Goal: Task Accomplishment & Management: Manage account settings

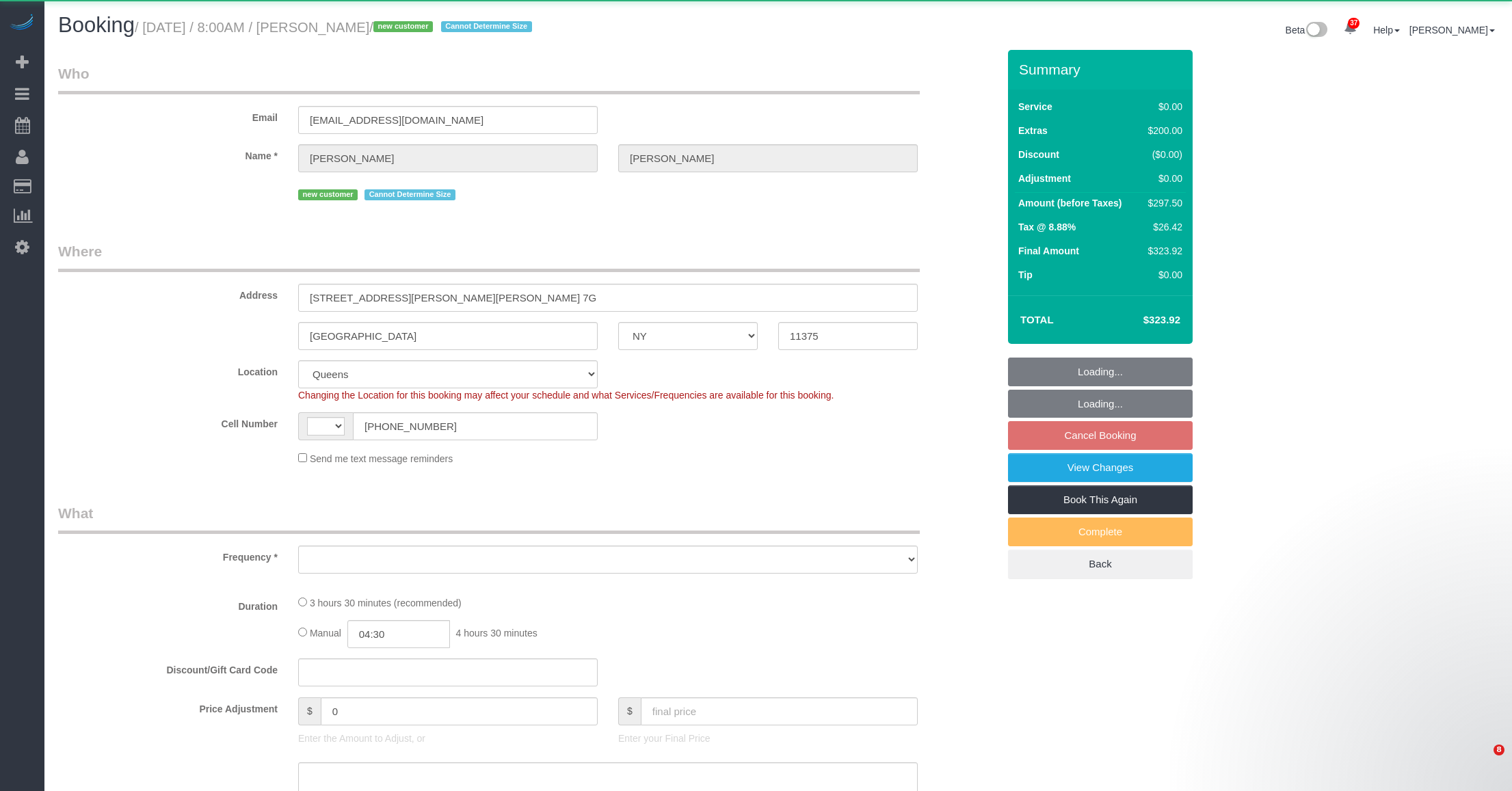
select select "NY"
select select "string:stripe-pm_1SFDpA4VGloSiKo7FVSC2416"
select select "spot1"
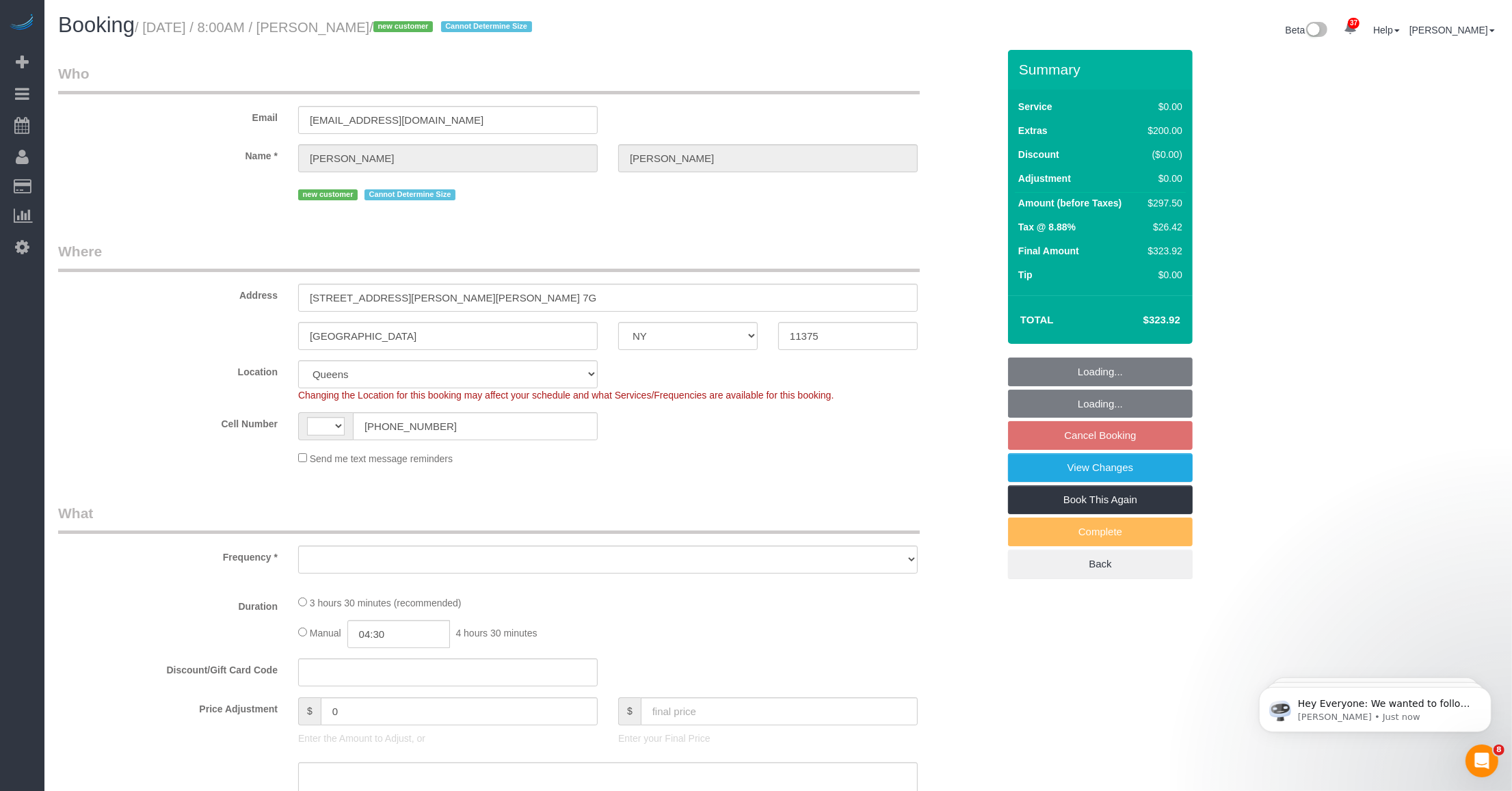
select select "string:[GEOGRAPHIC_DATA]"
select select "object:974"
select select "number:56"
select select "number:72"
select select "number:15"
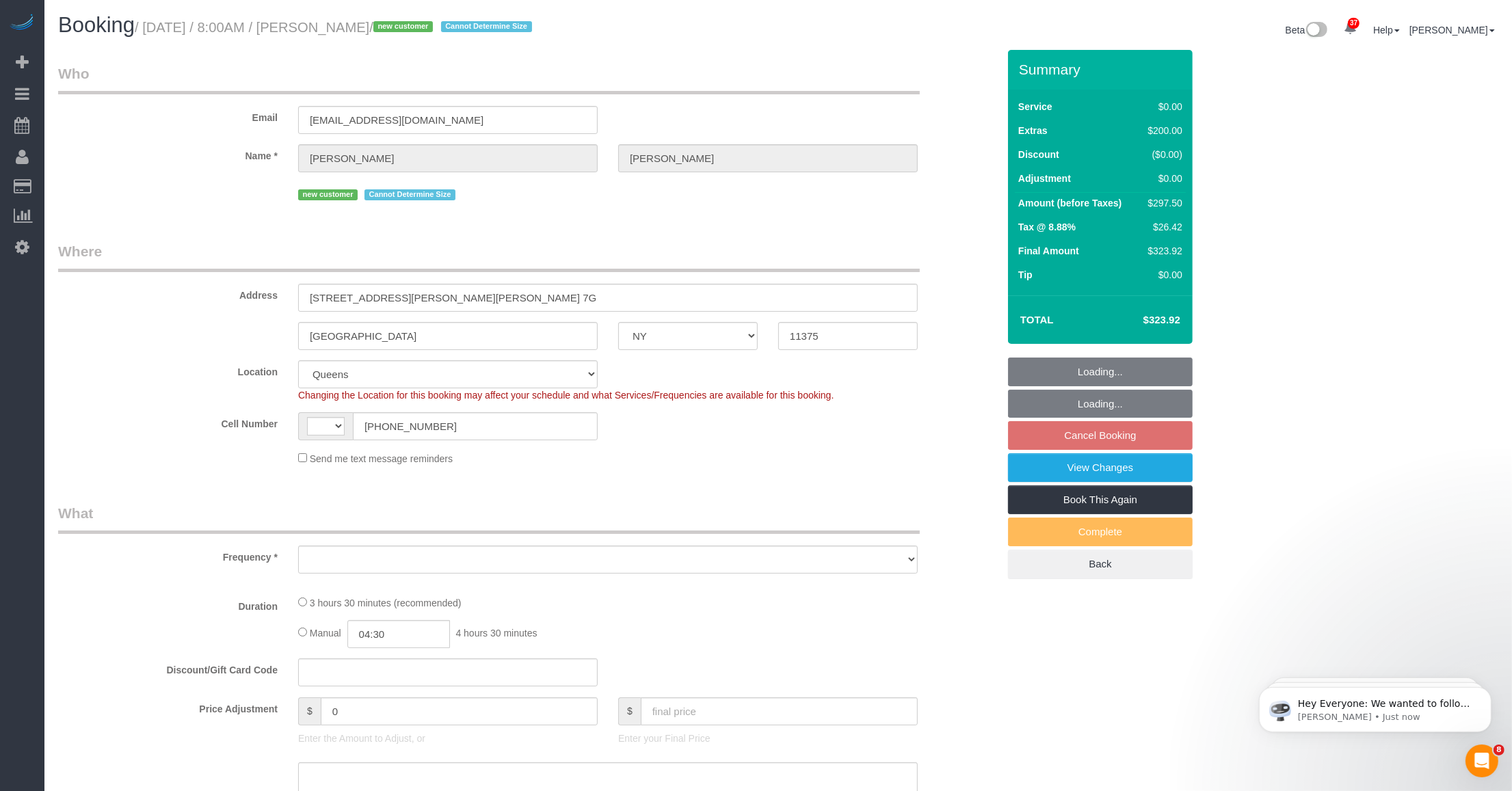
select select "number:5"
select select "object:1083"
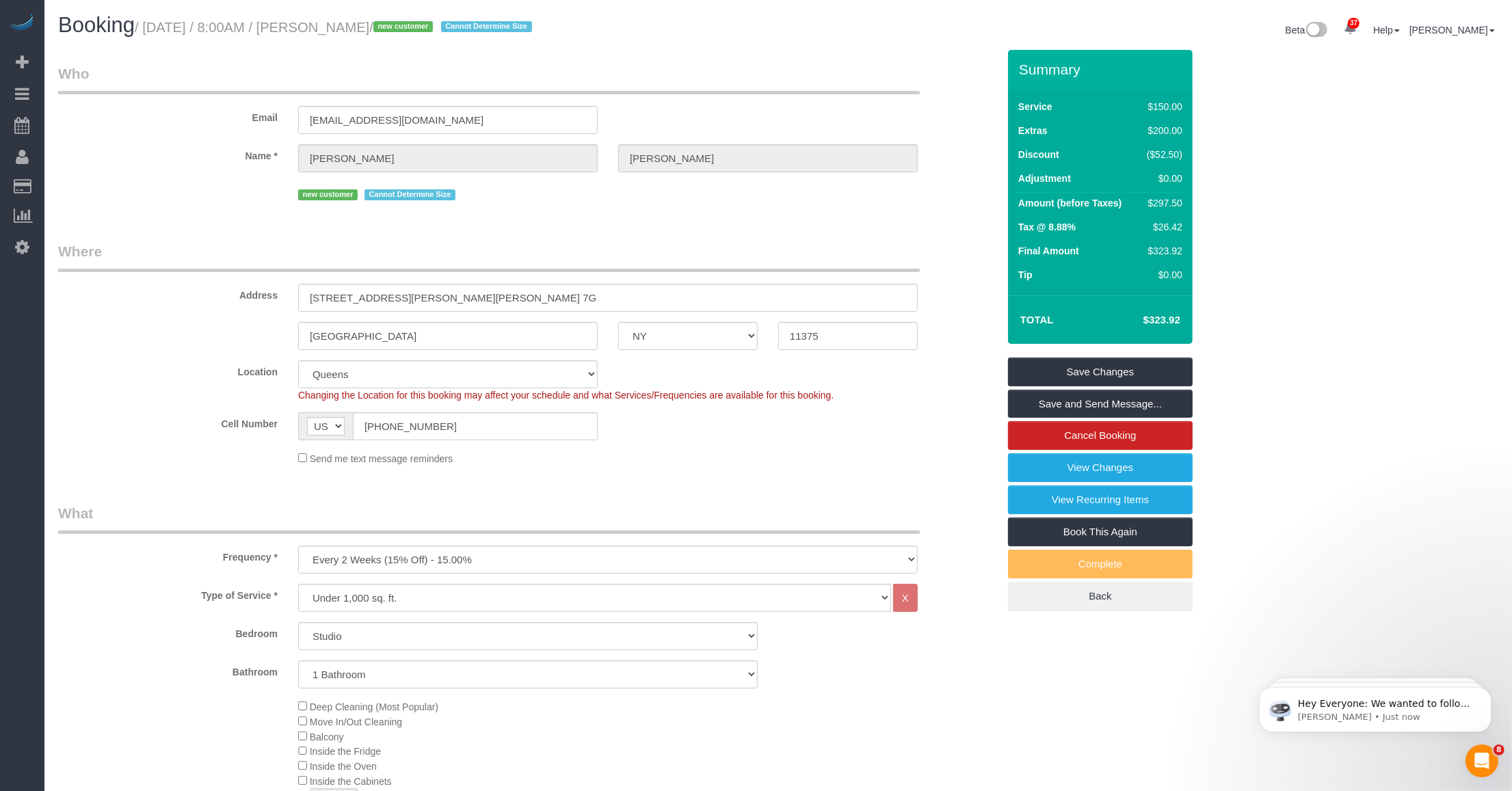
drag, startPoint x: 147, startPoint y: 25, endPoint x: 409, endPoint y: 28, distance: 262.0
click at [409, 28] on small "/ [DATE] / 8:00AM / [PERSON_NAME] / new customer Cannot Determine Size" at bounding box center [335, 28] width 402 height 15
copy small "[DATE] / 8:00AM / [PERSON_NAME]"
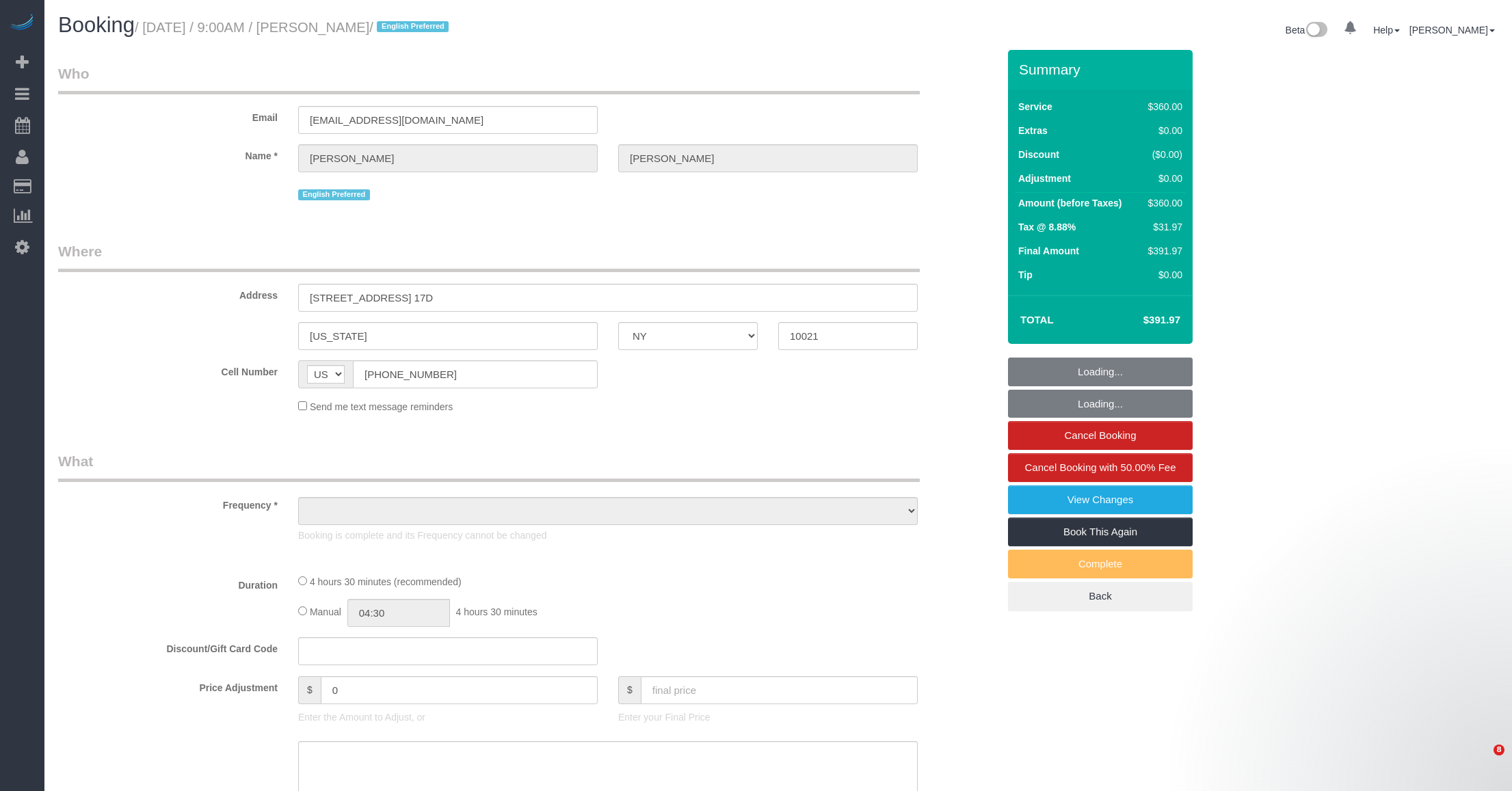
select select "NY"
select select "number:89"
select select "number:75"
select select "number:13"
select select "number:5"
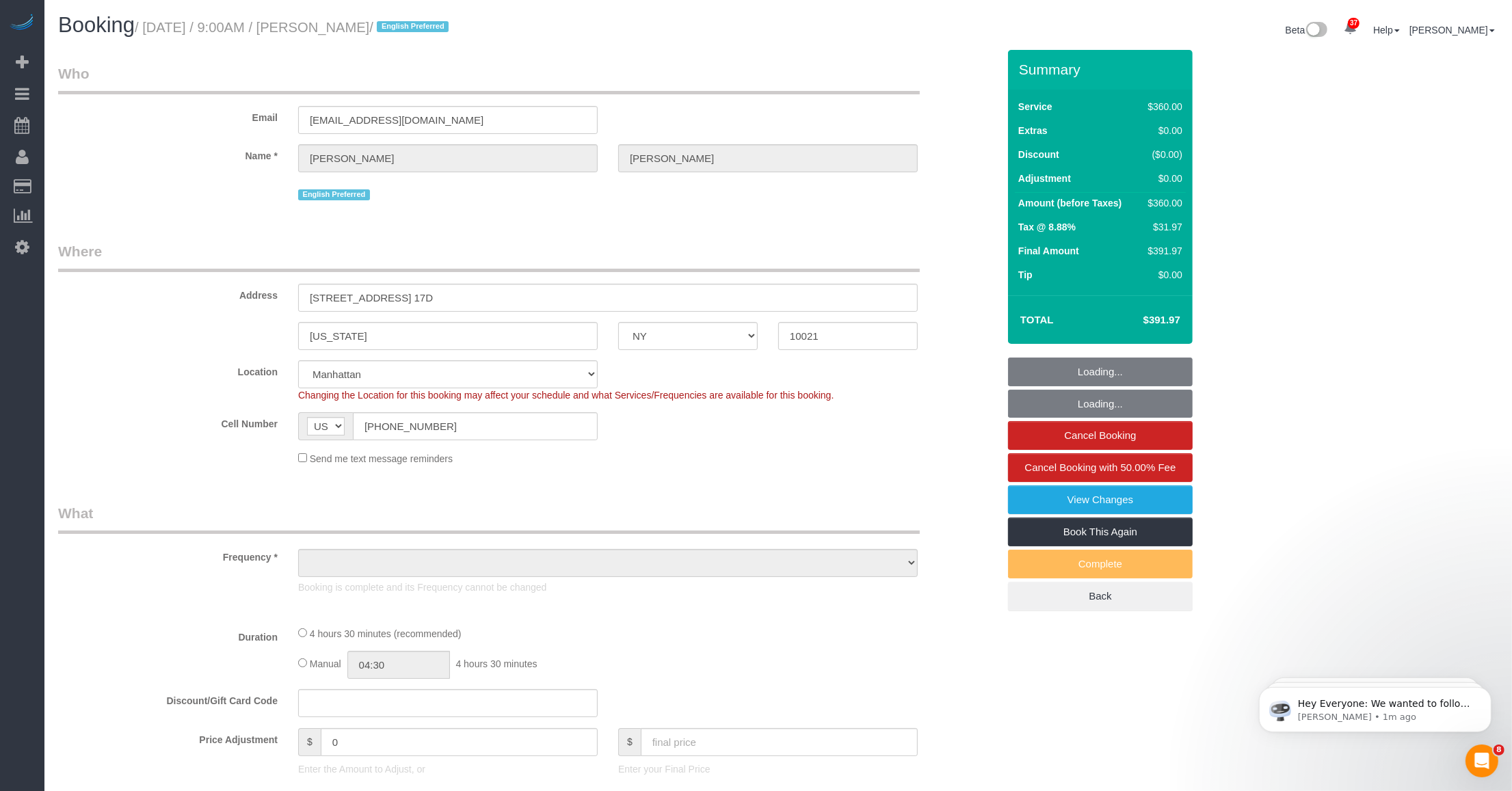
select select "object:971"
select select "270"
select select "spot1"
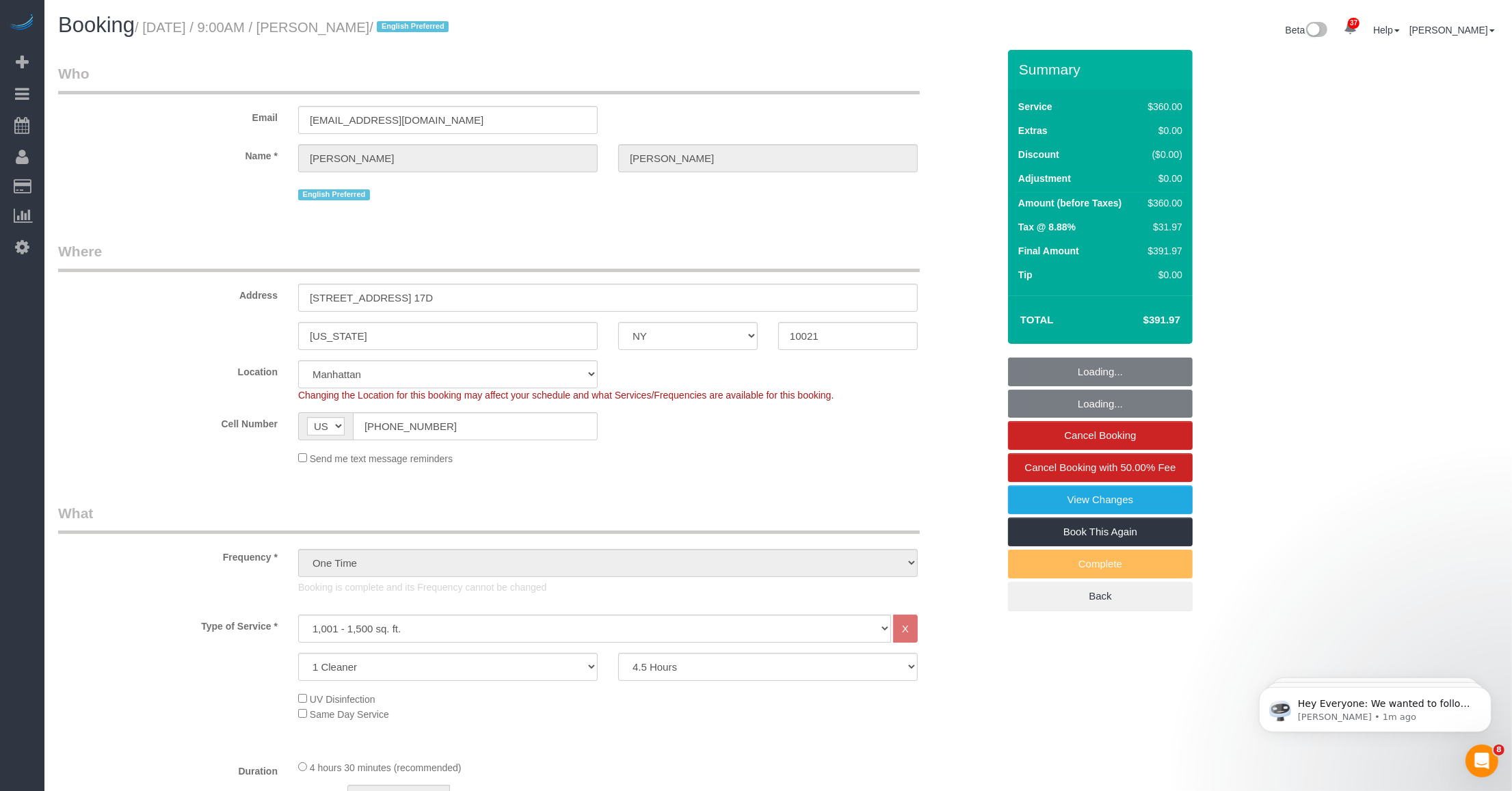
select select "object:1496"
select select "string:stripe-pm_1SFFX84VGloSiKo7hCrALoJH"
drag, startPoint x: 325, startPoint y: 26, endPoint x: 428, endPoint y: 26, distance: 103.0
click at [428, 26] on small "/ October 07, 2025 / 9:00AM / Gayle Richman / English Preferred" at bounding box center [294, 28] width 318 height 15
drag, startPoint x: 150, startPoint y: 22, endPoint x: 417, endPoint y: 19, distance: 267.0
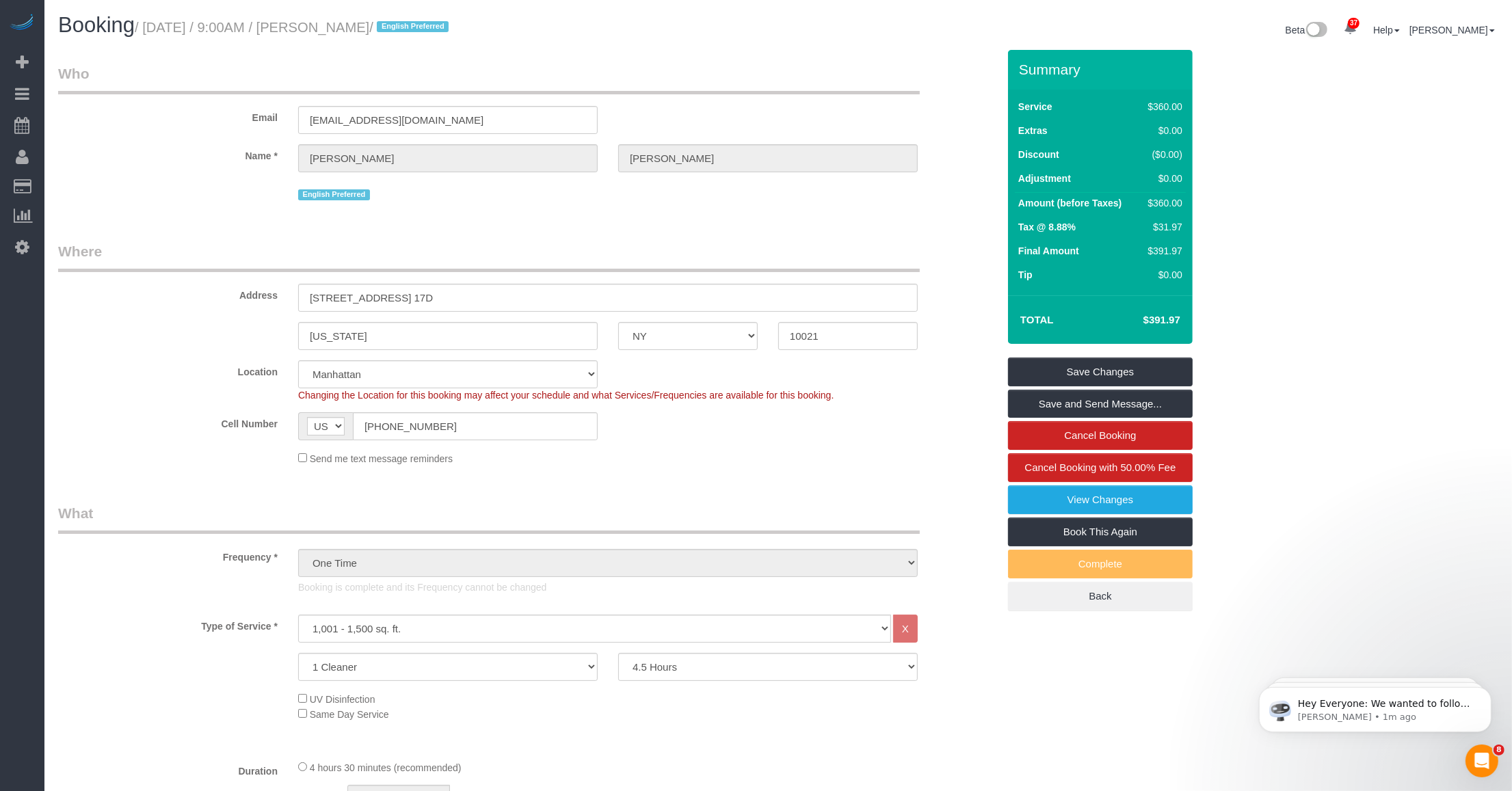
click at [417, 20] on small "/ October 07, 2025 / 9:00AM / Gayle Richman / English Preferred" at bounding box center [294, 28] width 318 height 15
copy small "October 07, 2025 / 9:00AM / Gayle Richman"
click at [326, 42] on div "Booking / October 07, 2025 / 9:00AM / Gayle Richman / English Preferred" at bounding box center [413, 28] width 731 height 29
drag, startPoint x: 327, startPoint y: 27, endPoint x: 422, endPoint y: 29, distance: 95.0
click at [422, 29] on small "/ October 07, 2025 / 9:00AM / Gayle Richman / English Preferred" at bounding box center [294, 28] width 318 height 15
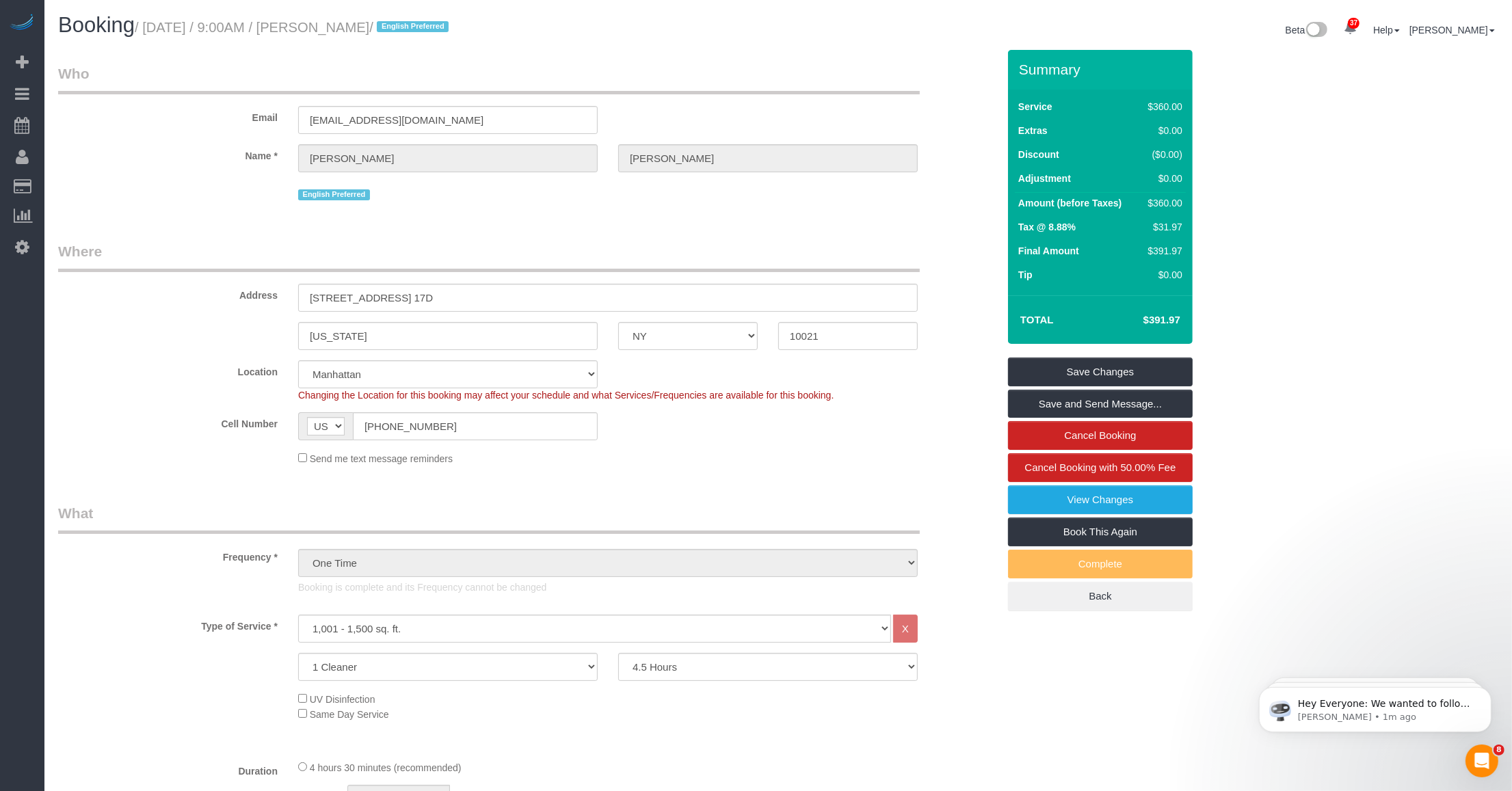
copy small "Gayle Richman"
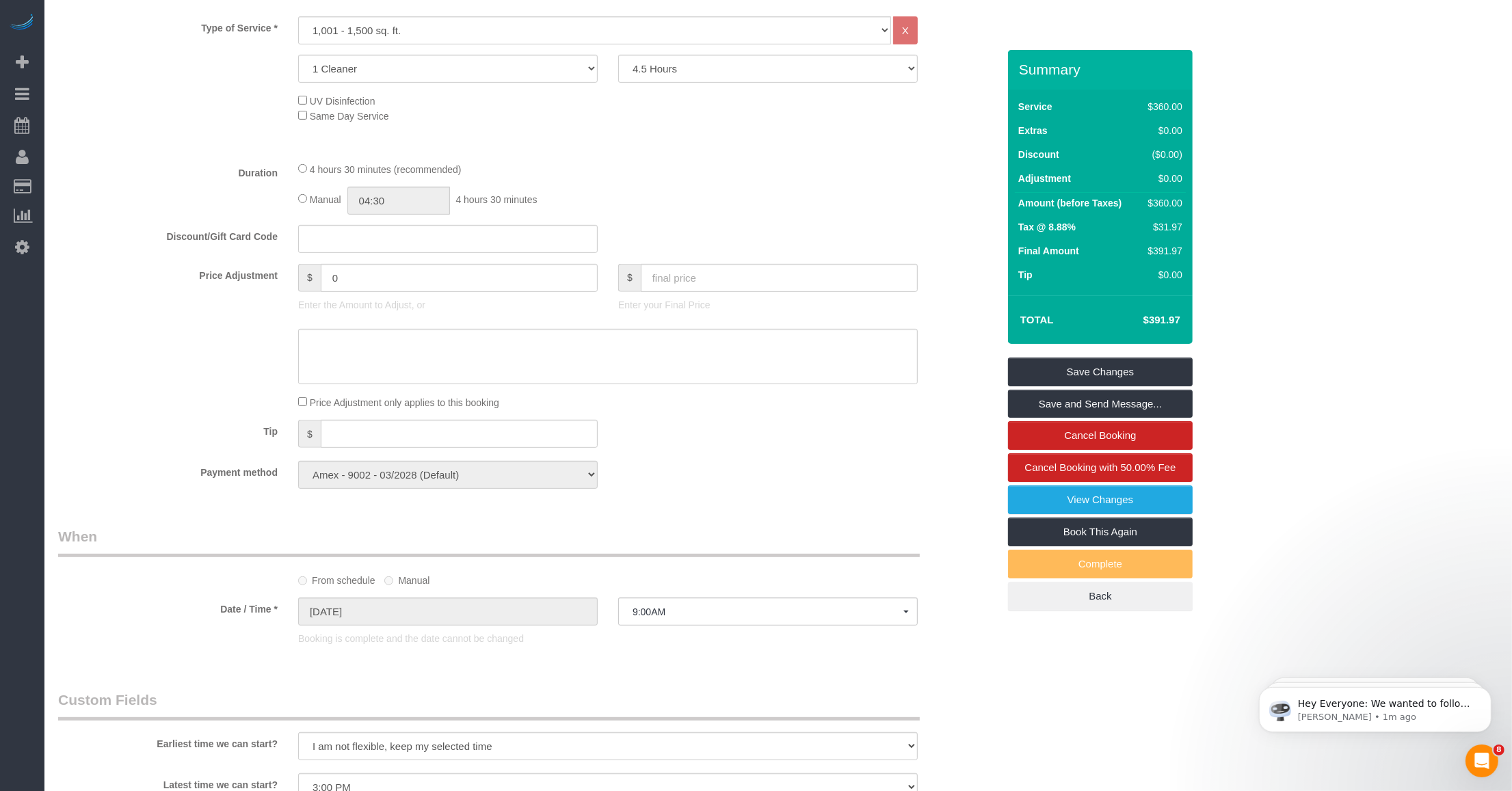
scroll to position [1196, 0]
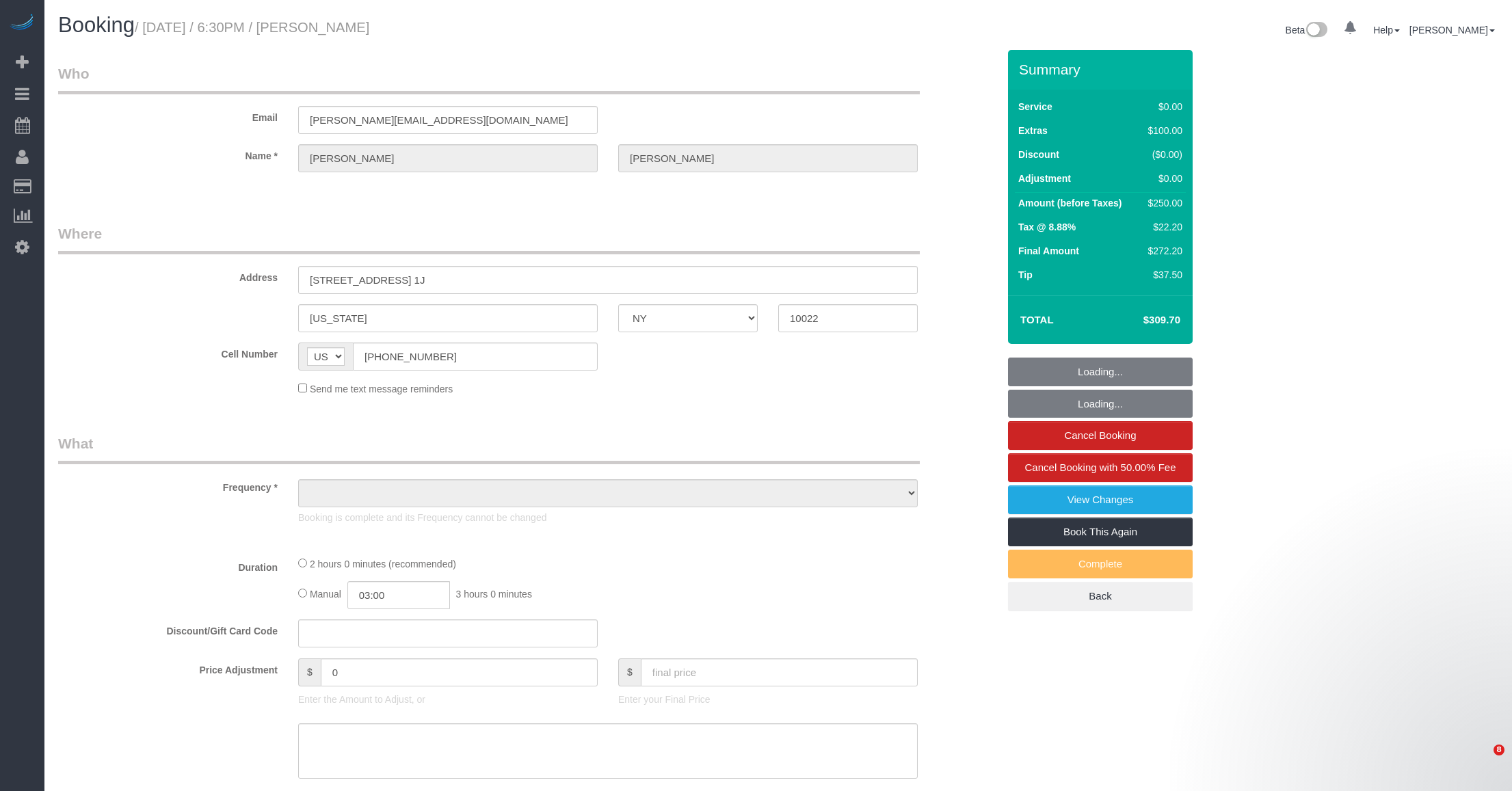
select select "NY"
click at [328, 24] on small "/ October 07, 2025 / 6:30PM / Lynn Rivera" at bounding box center [252, 28] width 234 height 15
select select "object:740"
select select "string:stripe-pm_1SFGE14VGloSiKo78cp1AKh9"
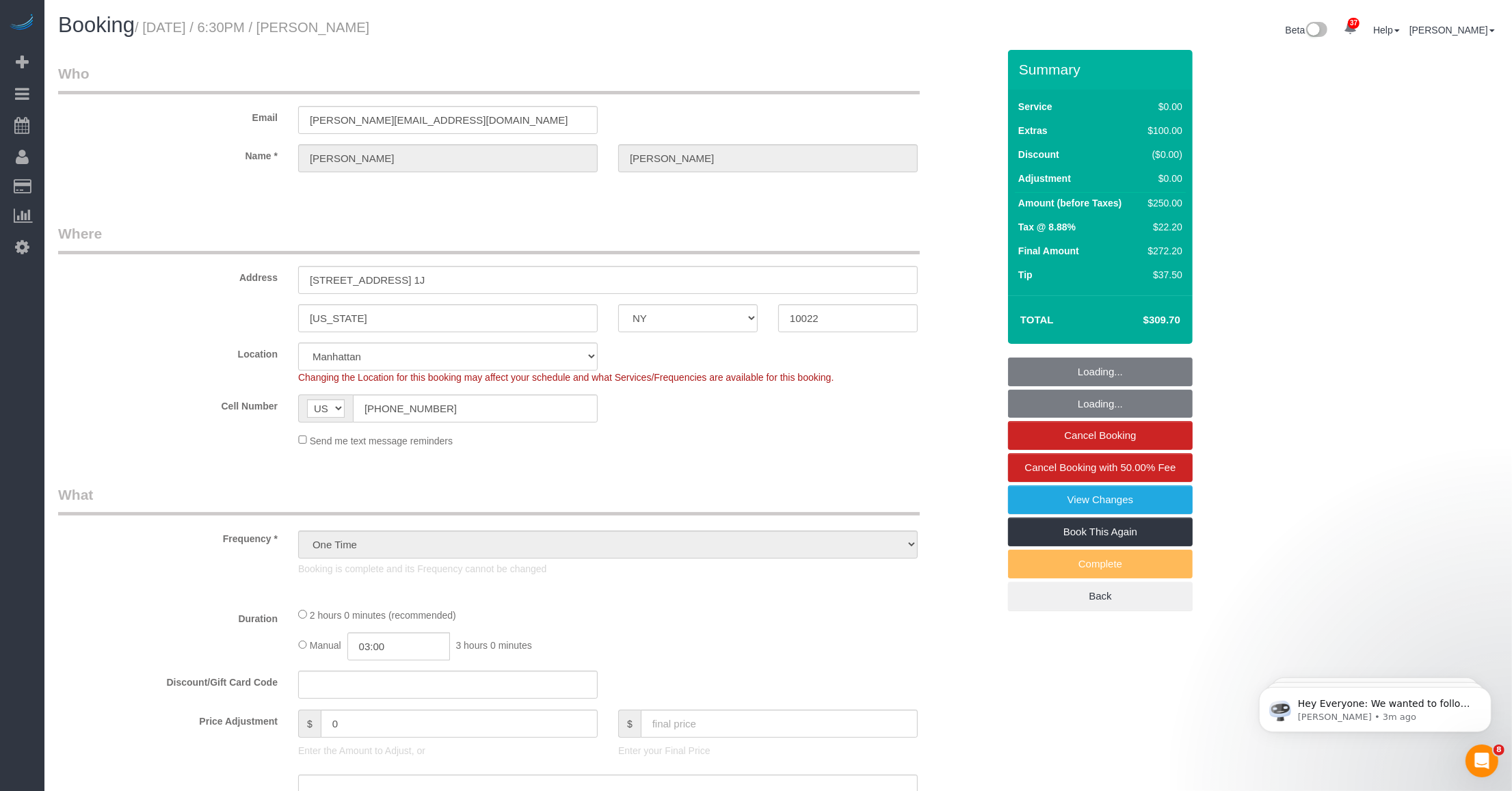
select select "object:821"
select select "number:66"
select select "number:90"
select select "number:15"
select select "number:6"
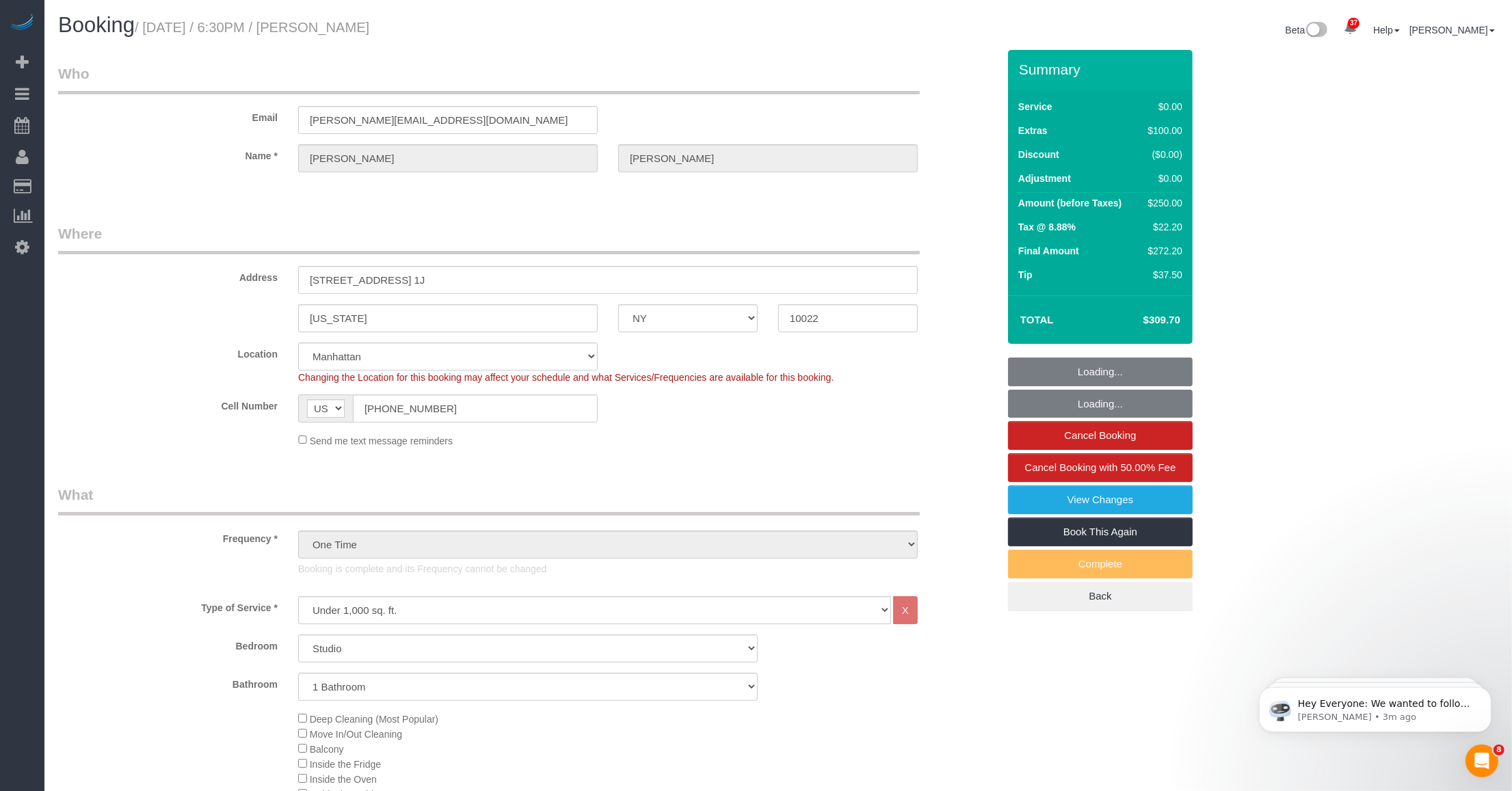
drag, startPoint x: 325, startPoint y: 26, endPoint x: 442, endPoint y: 26, distance: 117.0
click at [442, 26] on h1 "Booking / October 07, 2025 / 6:30PM / Lynn Rivera" at bounding box center [412, 25] width 710 height 23
copy small "Lynn Rivera"
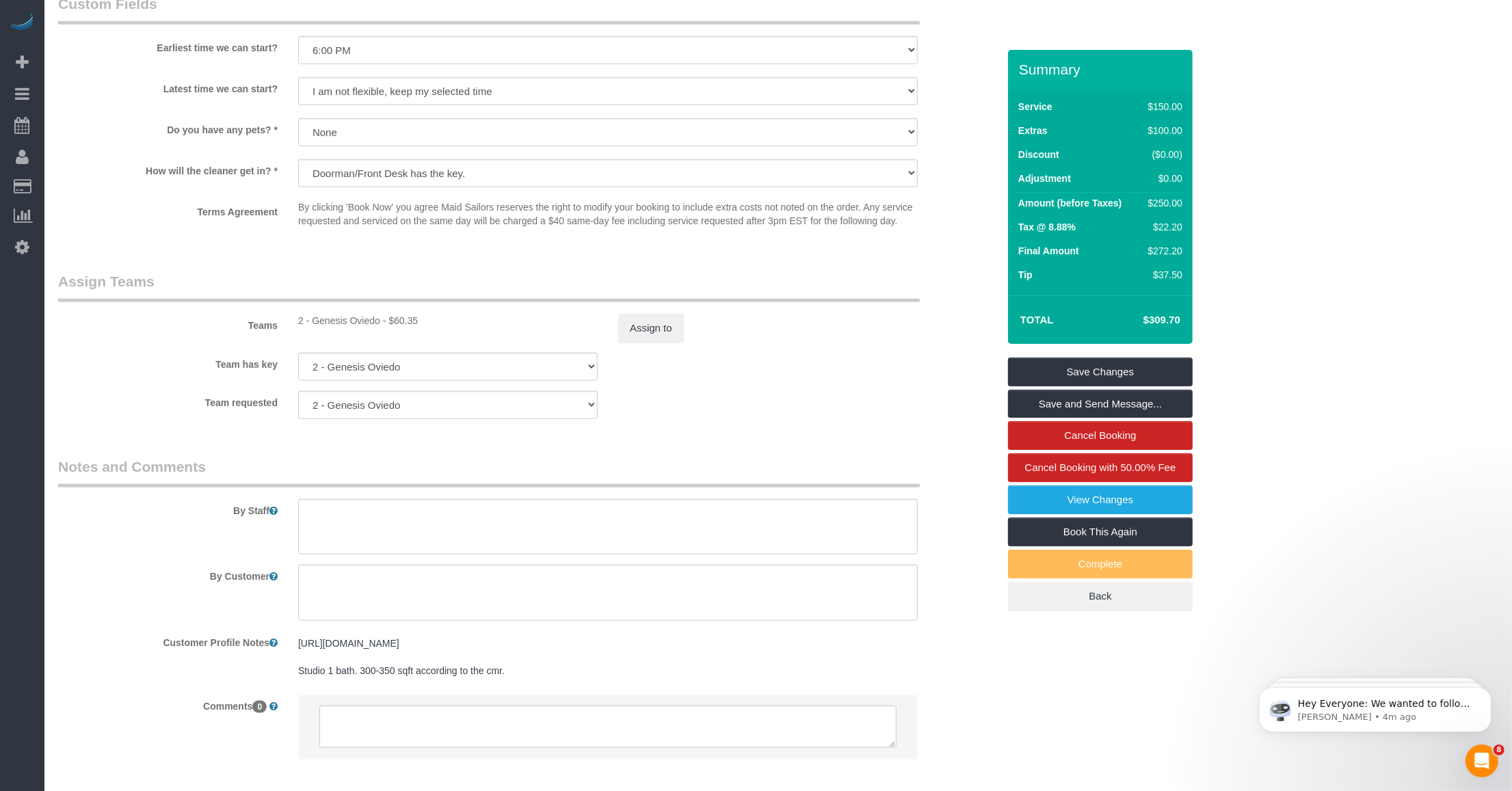
scroll to position [1706, 0]
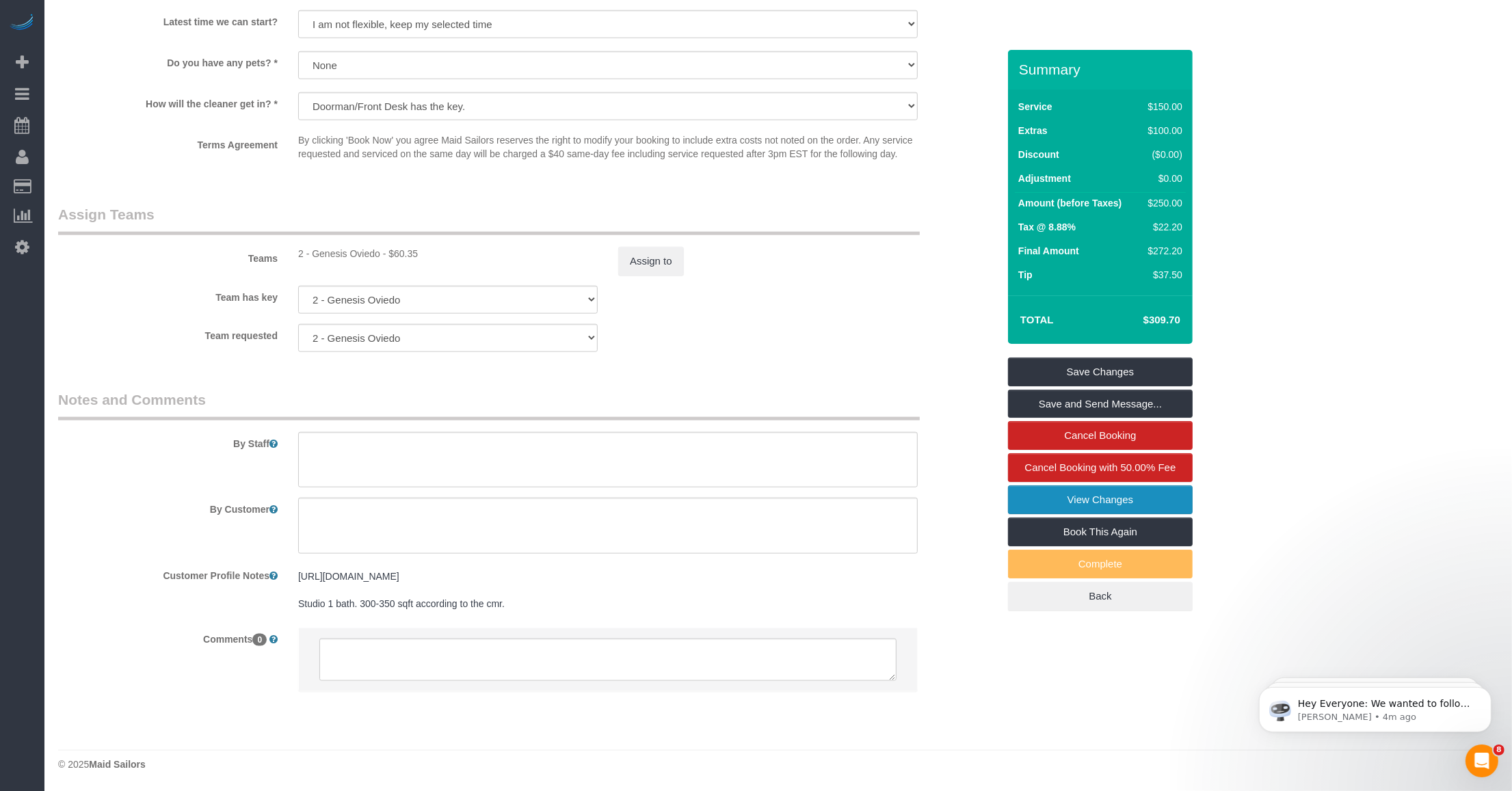
click at [1103, 494] on link "View Changes" at bounding box center [1100, 499] width 185 height 28
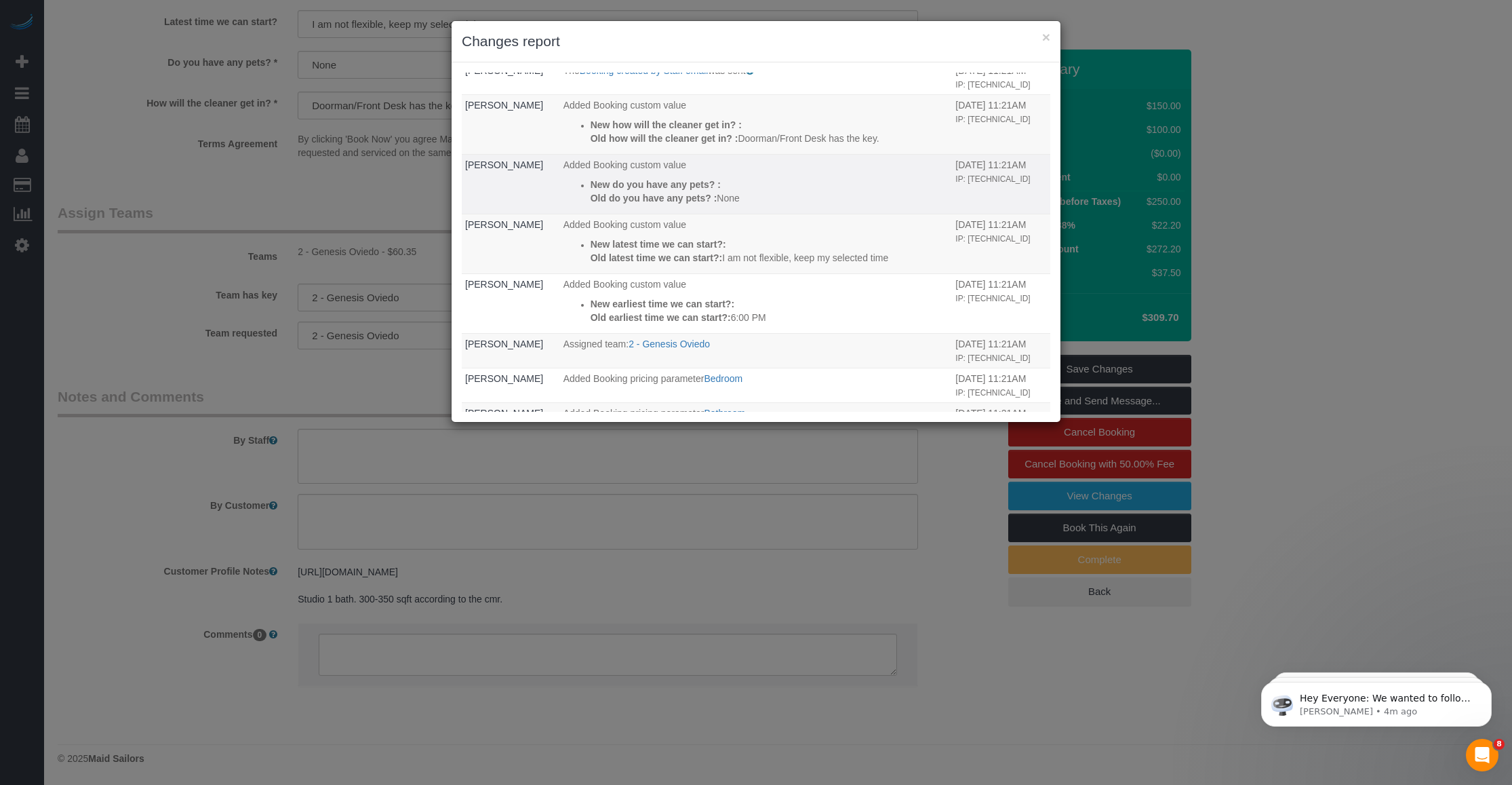
scroll to position [339, 0]
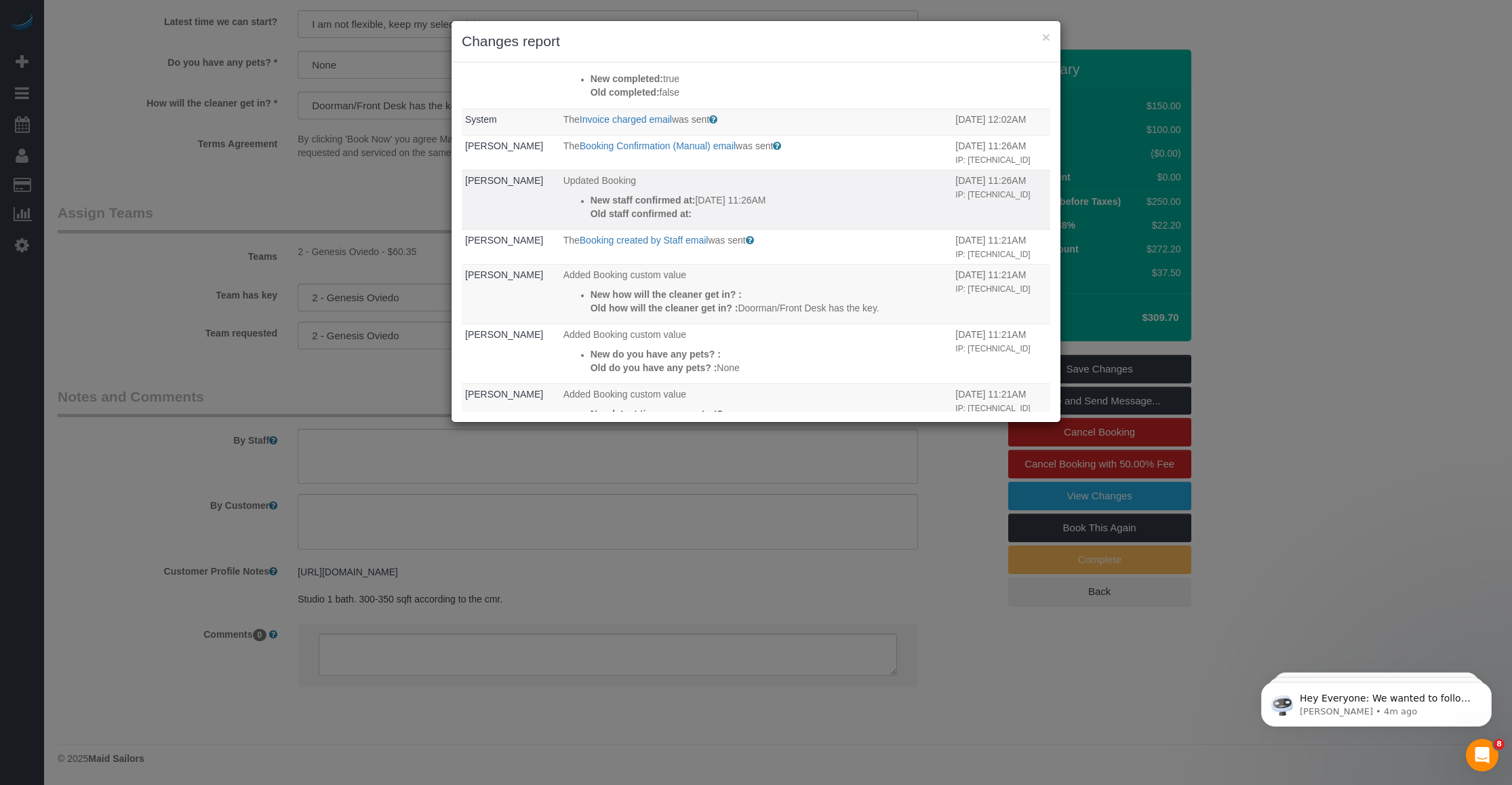
drag, startPoint x: 637, startPoint y: 236, endPoint x: 753, endPoint y: 232, distance: 116.1
click at [753, 230] on td "Updated Booking New staff confirmed at: 10/06/2025 11:26AM Old staff confirmed …" at bounding box center [756, 200] width 393 height 60
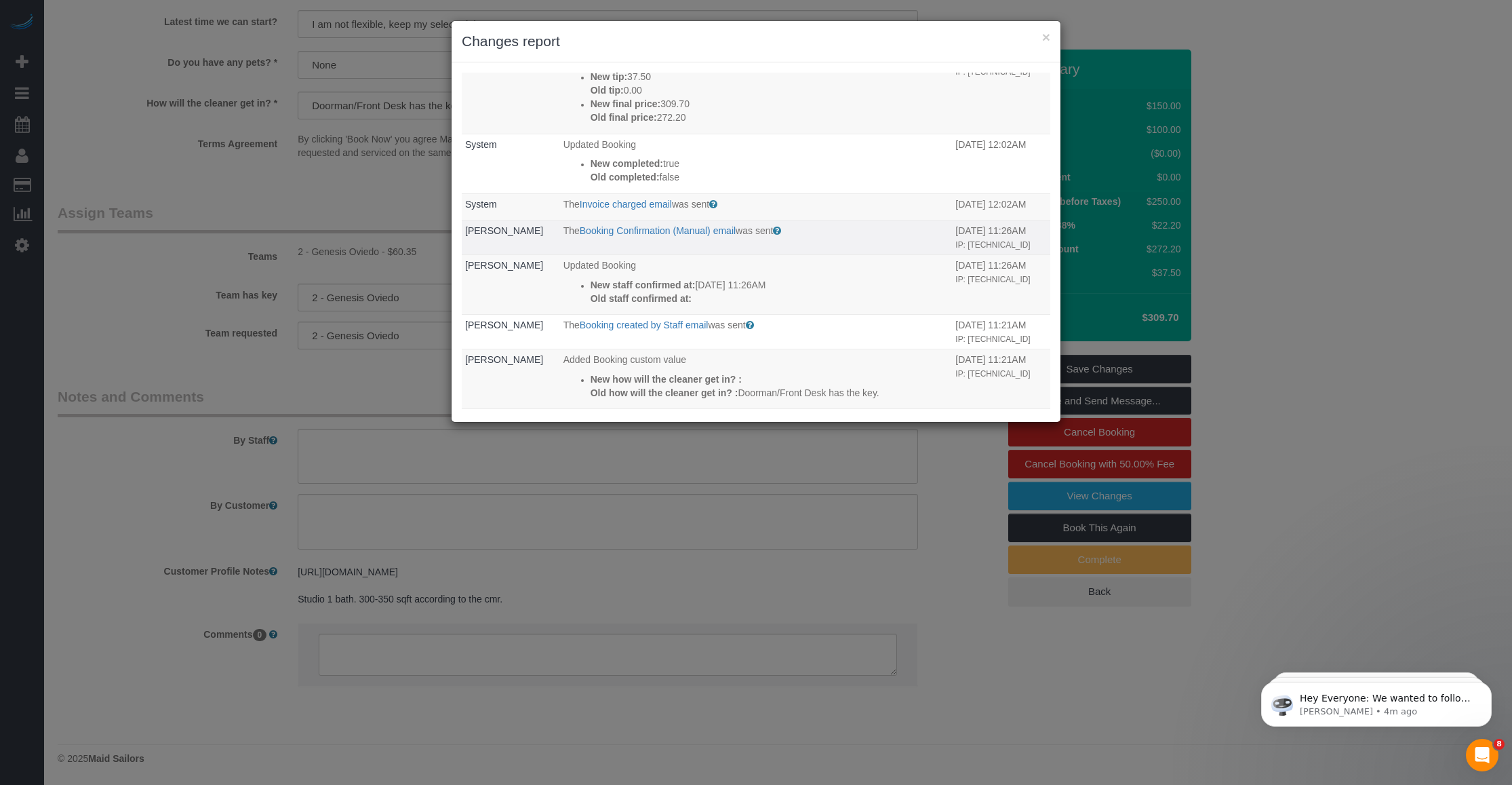
scroll to position [170, 0]
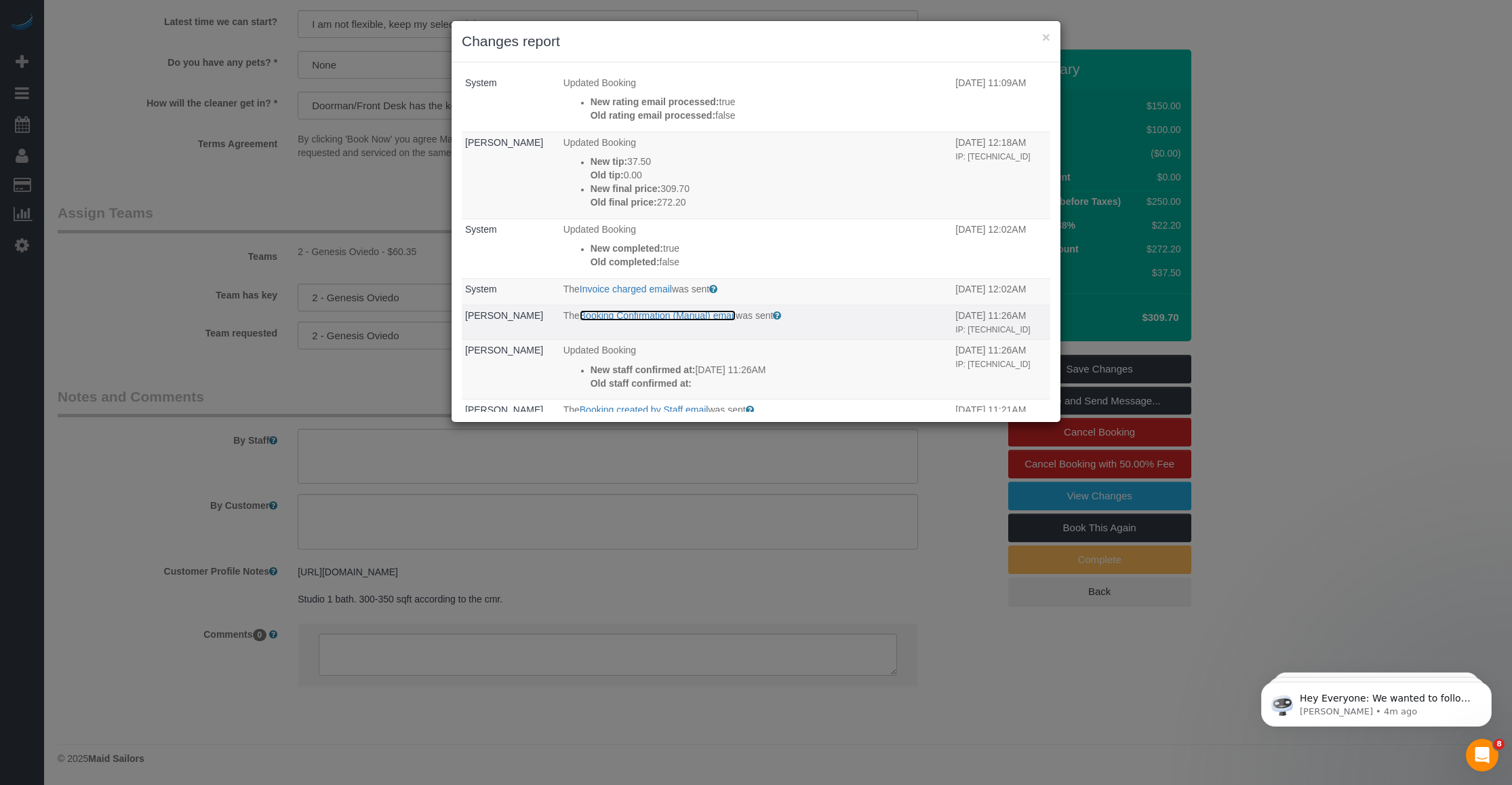
click at [698, 320] on link "Booking Confirmation (Manual) email" at bounding box center [658, 316] width 156 height 11
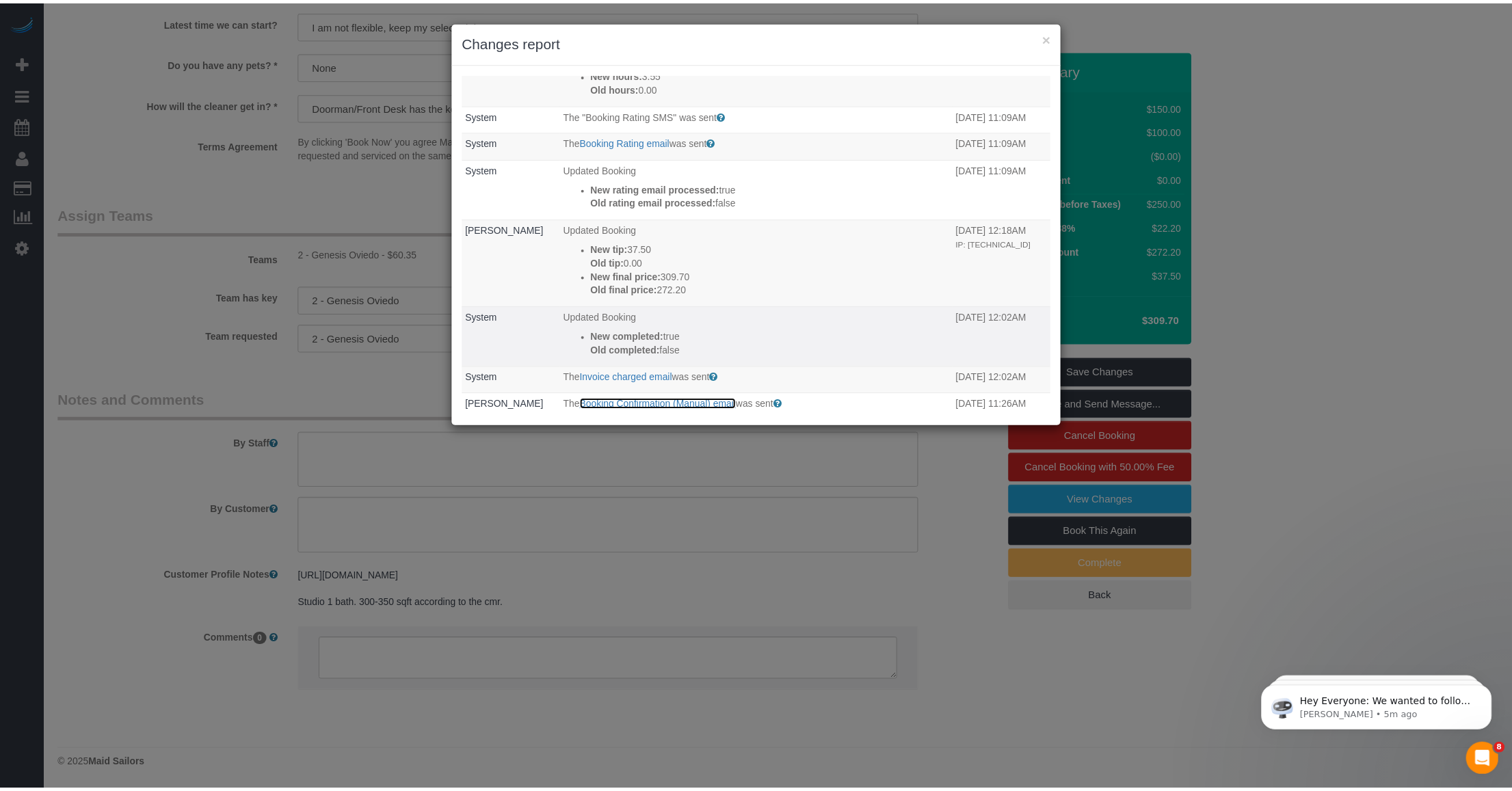
scroll to position [0, 0]
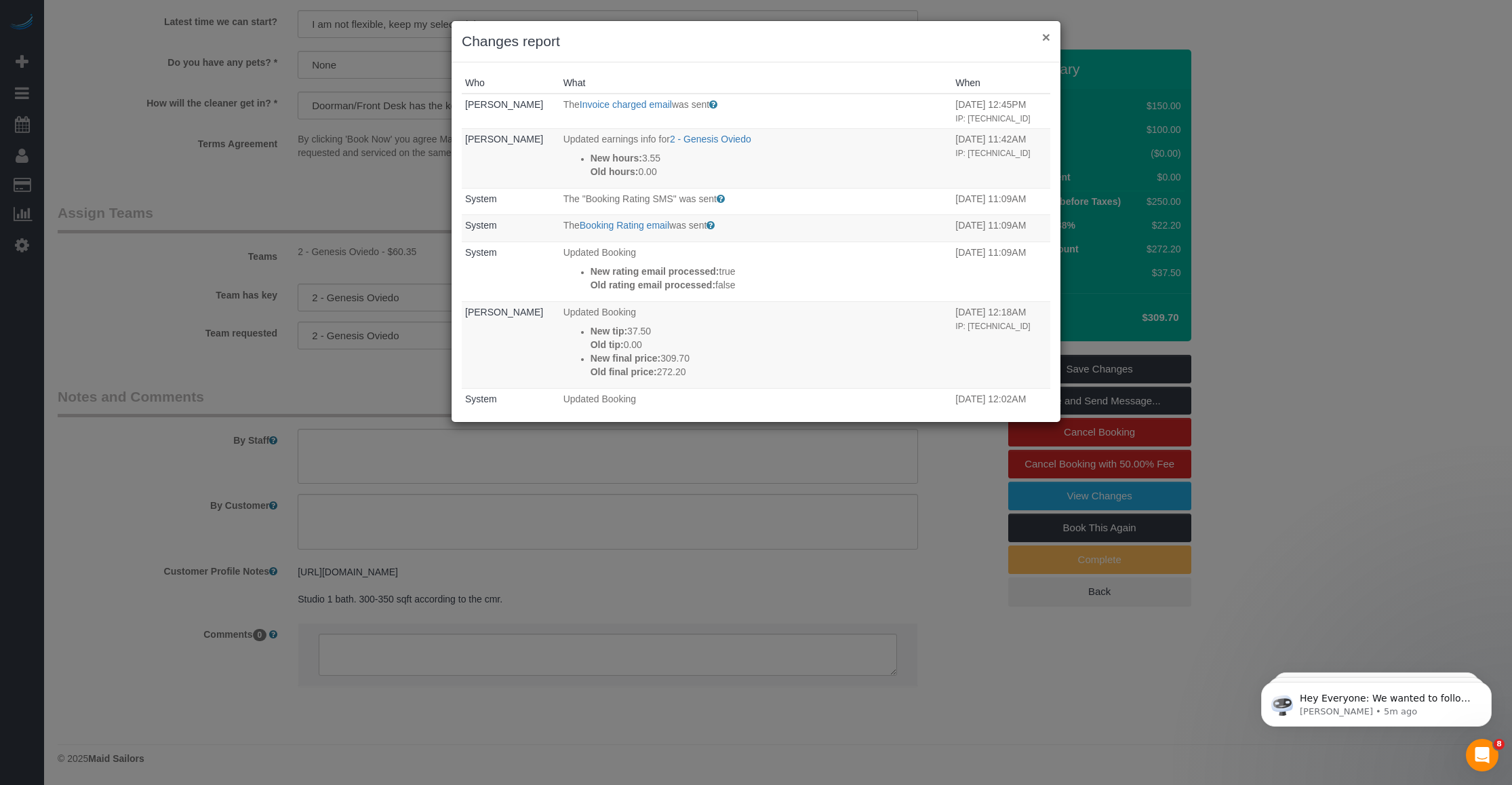
drag, startPoint x: 1046, startPoint y: 39, endPoint x: 1018, endPoint y: 38, distance: 28.0
click at [1046, 38] on button "×" at bounding box center [1046, 37] width 8 height 15
